Goal: Check status

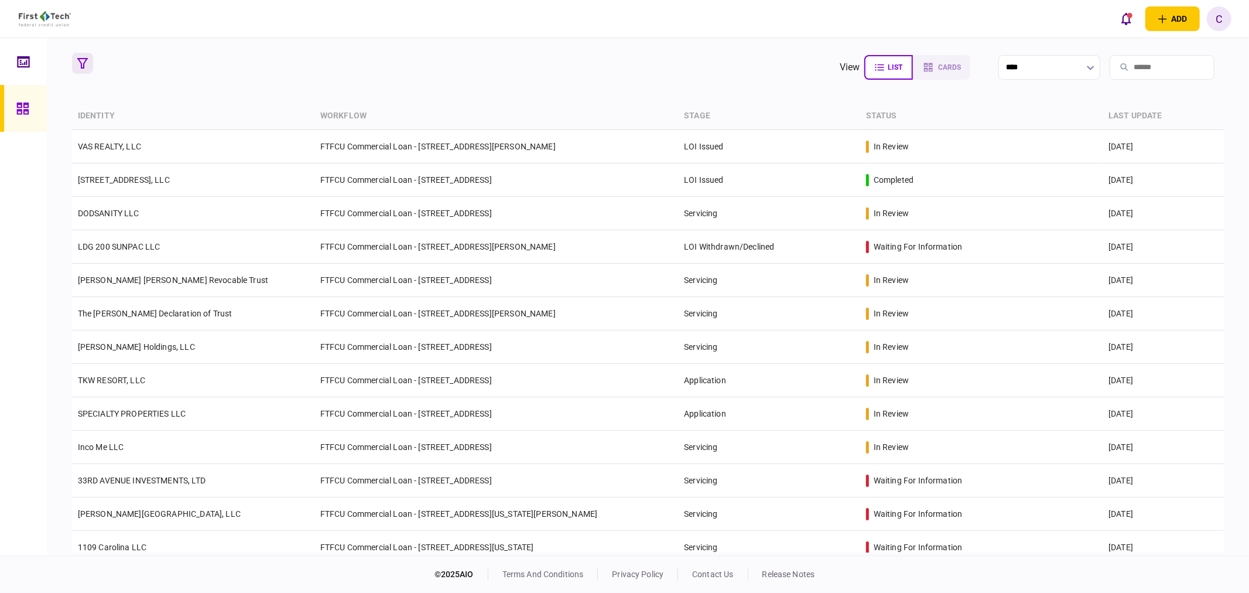
click at [83, 62] on icon "button" at bounding box center [82, 63] width 11 height 11
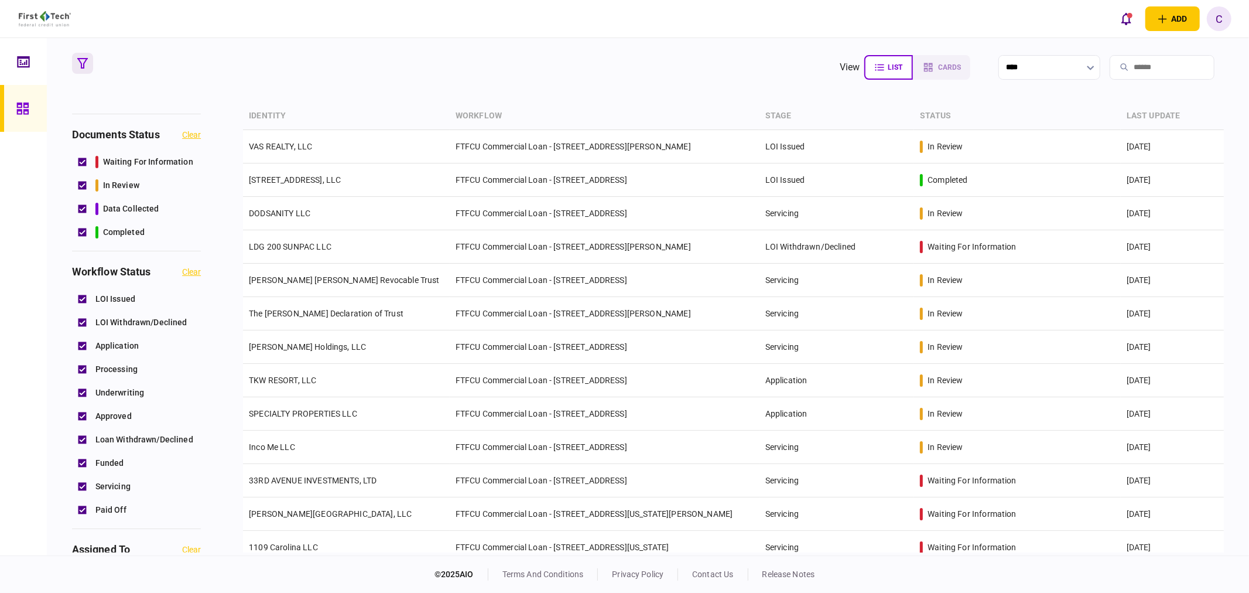
scroll to position [455, 0]
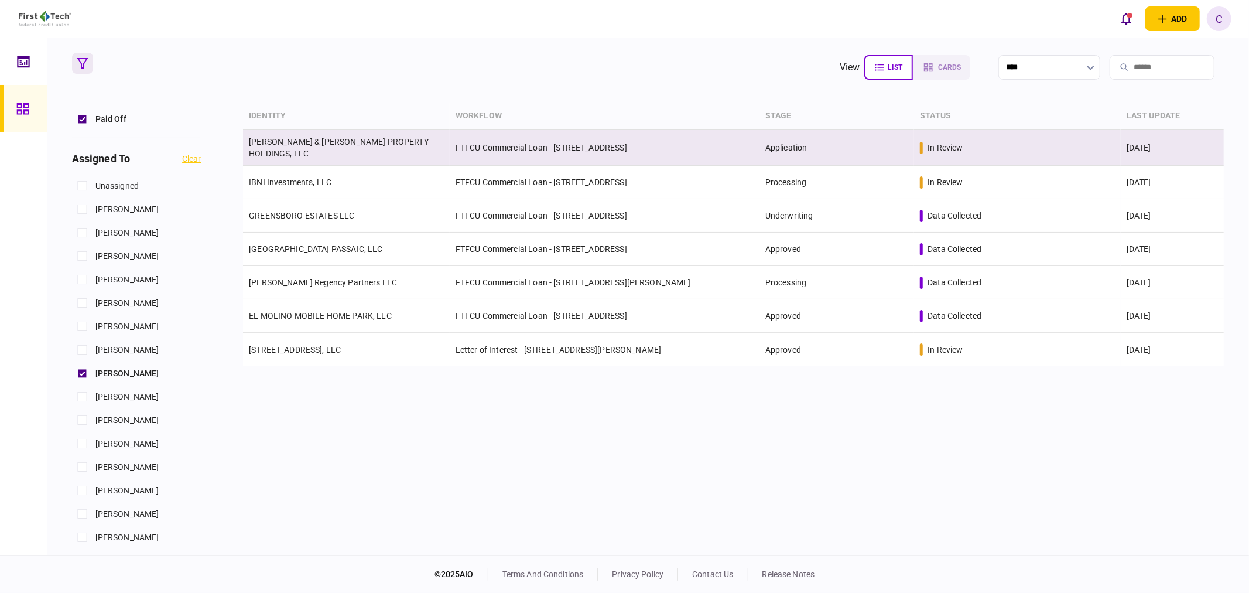
click at [308, 148] on link "[PERSON_NAME] & [PERSON_NAME] PROPERTY HOLDINGS, LLC" at bounding box center [339, 147] width 180 height 21
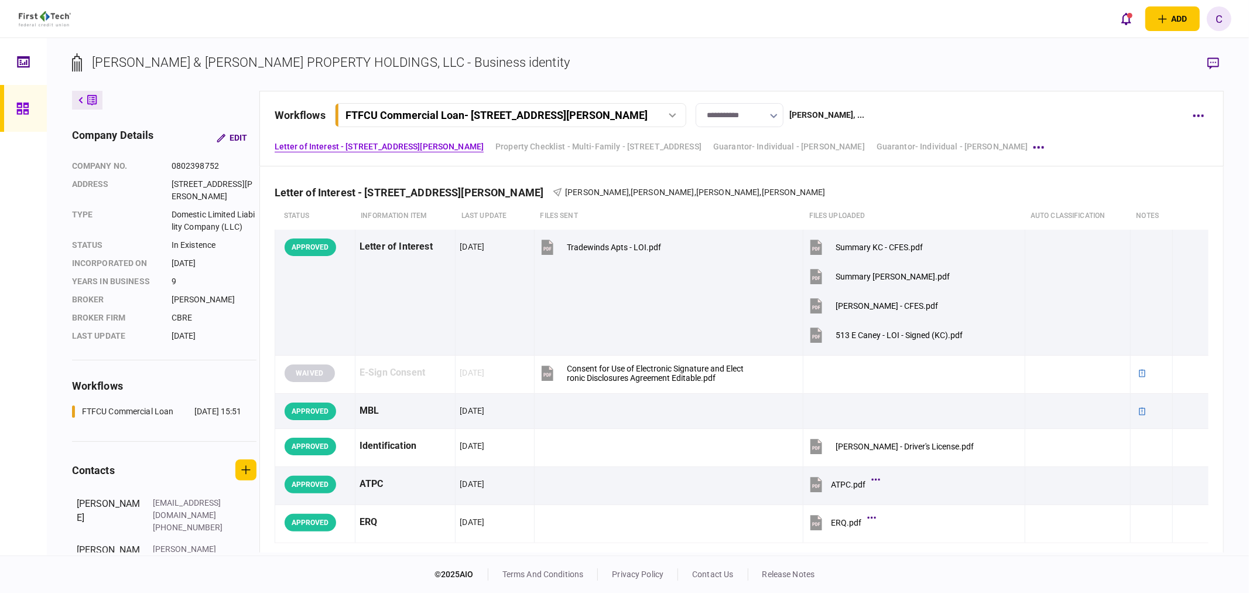
click at [775, 113] on button "button" at bounding box center [774, 115] width 8 height 9
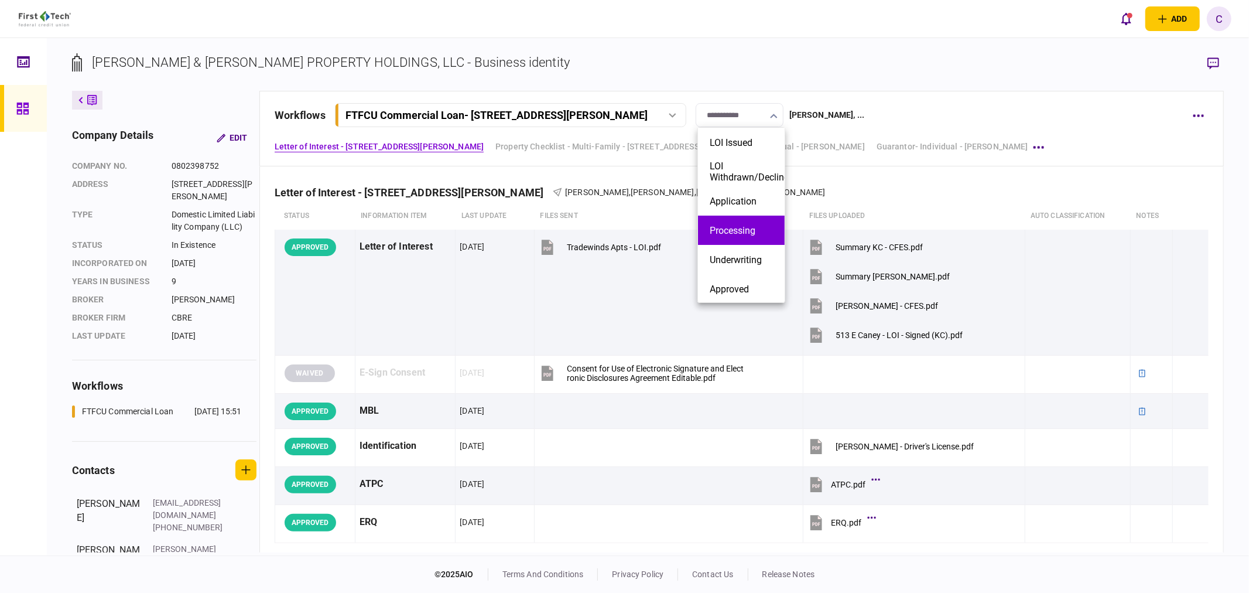
click at [750, 227] on button "Processing" at bounding box center [741, 230] width 63 height 11
type input "**********"
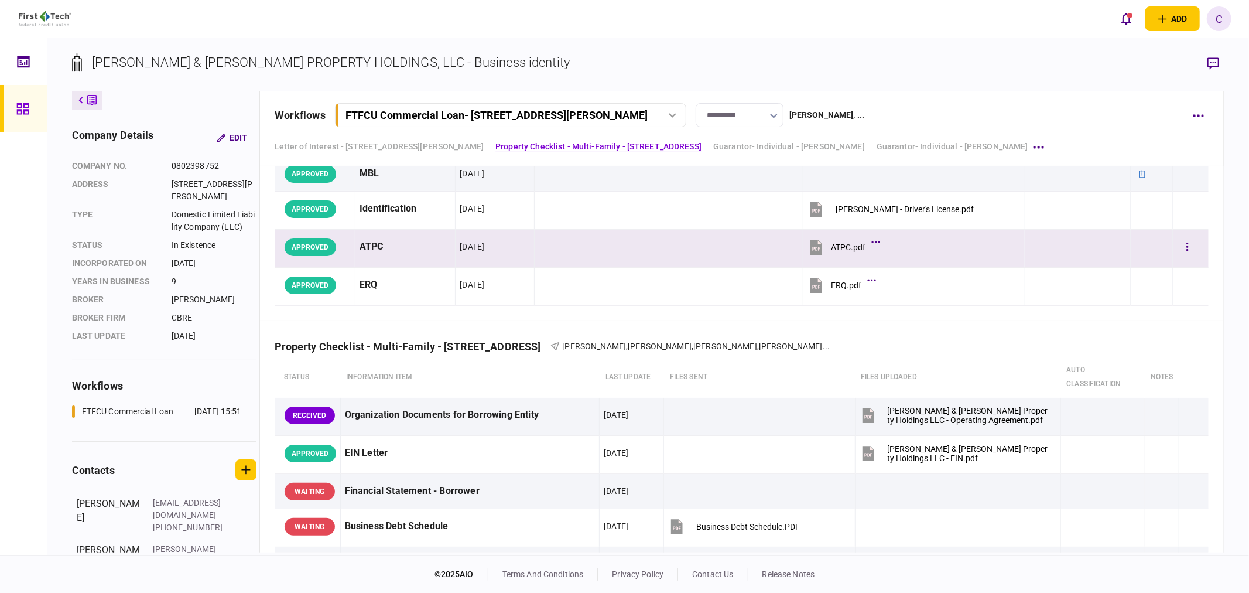
scroll to position [195, 0]
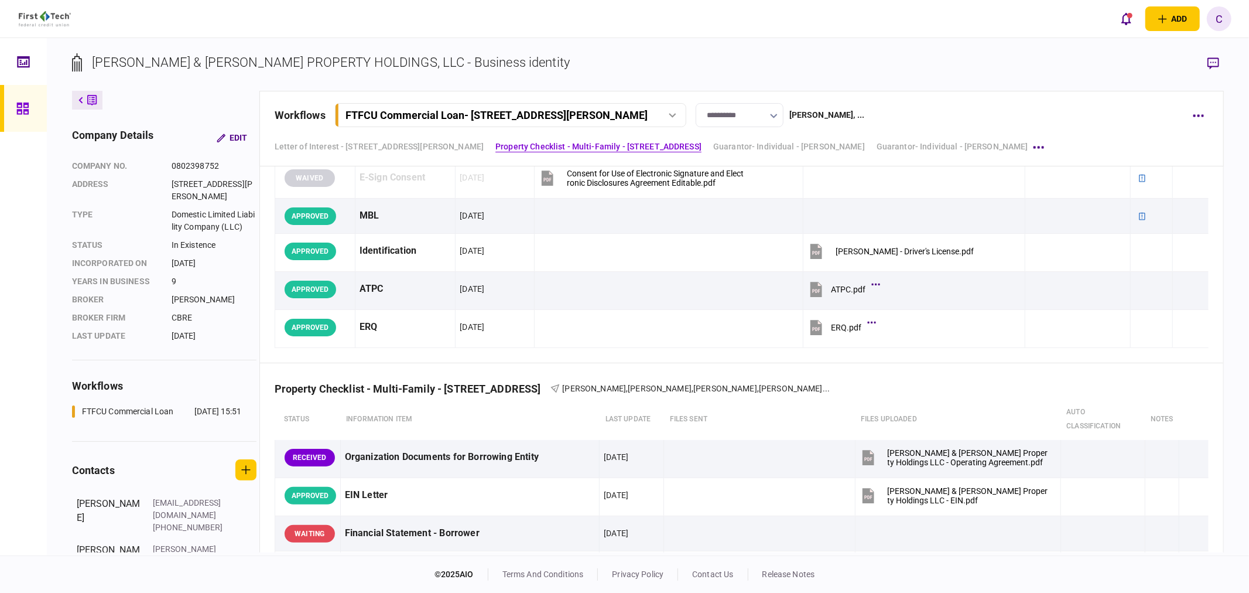
drag, startPoint x: 13, startPoint y: 104, endPoint x: 28, endPoint y: 111, distance: 16.2
click at [13, 104] on link at bounding box center [23, 108] width 47 height 47
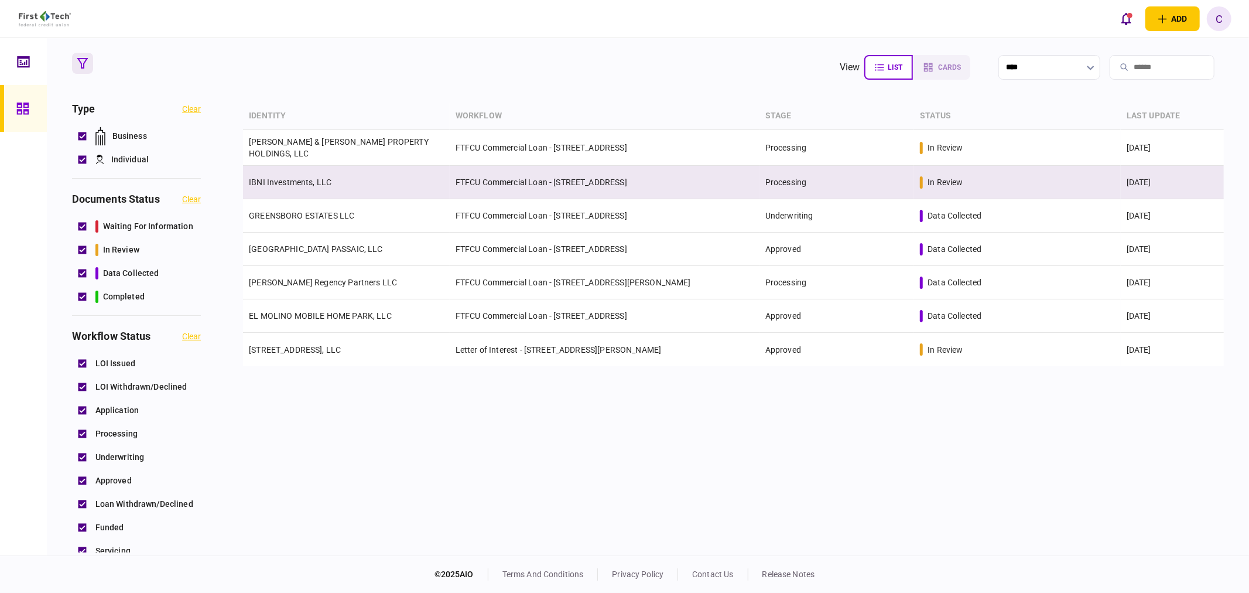
click at [305, 180] on link "IBNI Investments, LLC" at bounding box center [290, 181] width 83 height 9
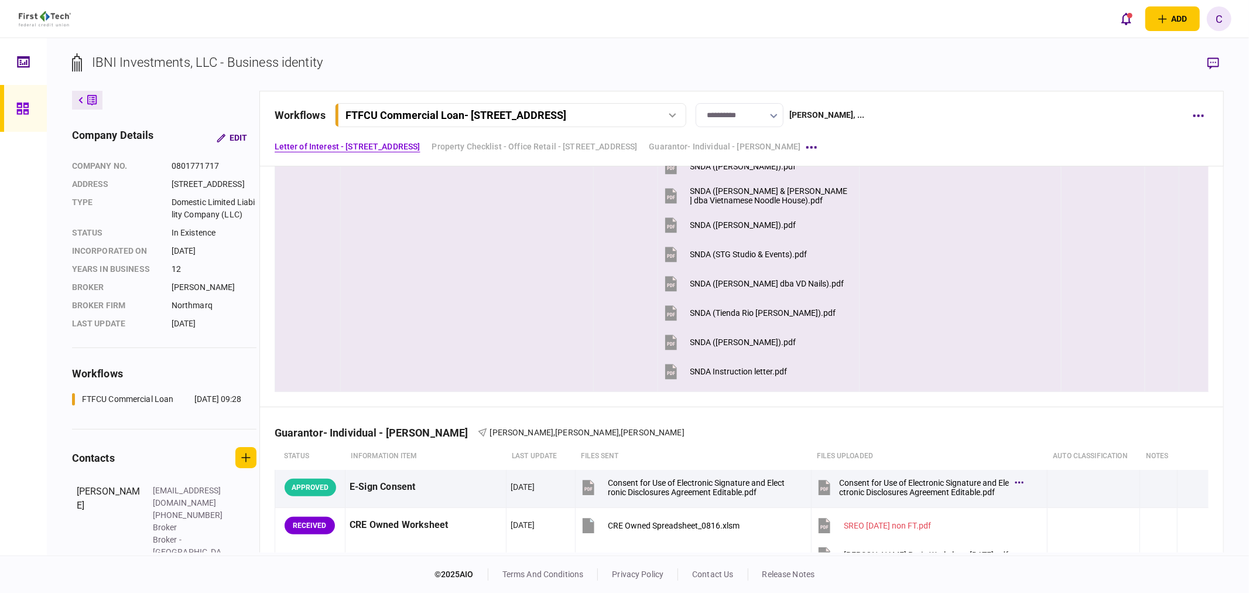
scroll to position [3123, 0]
